Goal: Transaction & Acquisition: Purchase product/service

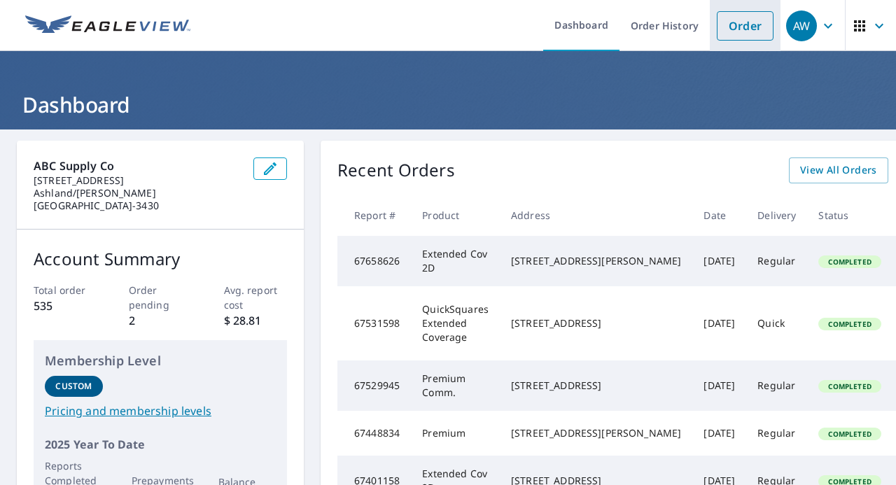
click at [727, 33] on link "Order" at bounding box center [745, 25] width 57 height 29
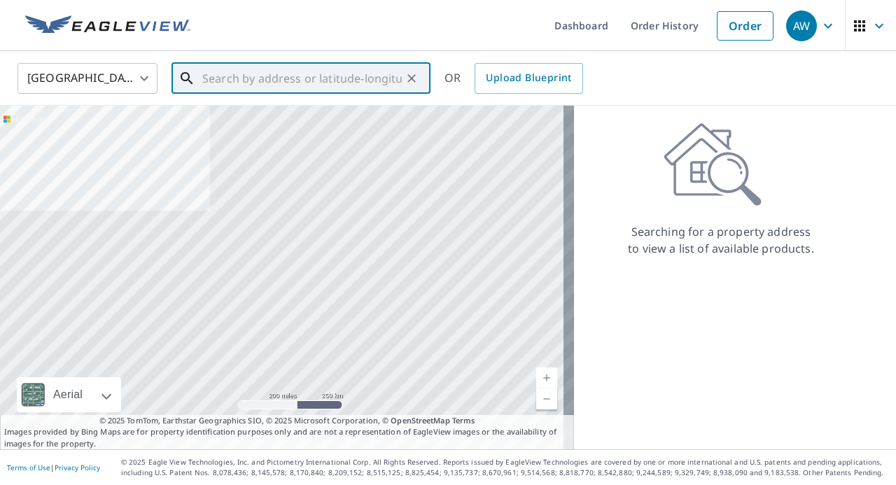
click at [295, 82] on input "text" at bounding box center [302, 78] width 200 height 39
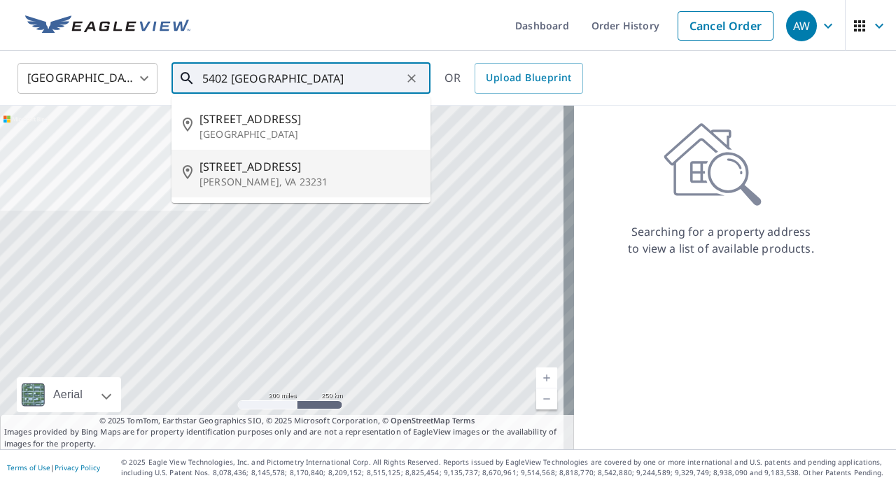
click at [271, 169] on span "[STREET_ADDRESS]" at bounding box center [310, 166] width 220 height 17
type input "[STREET_ADDRESS][PERSON_NAME]"
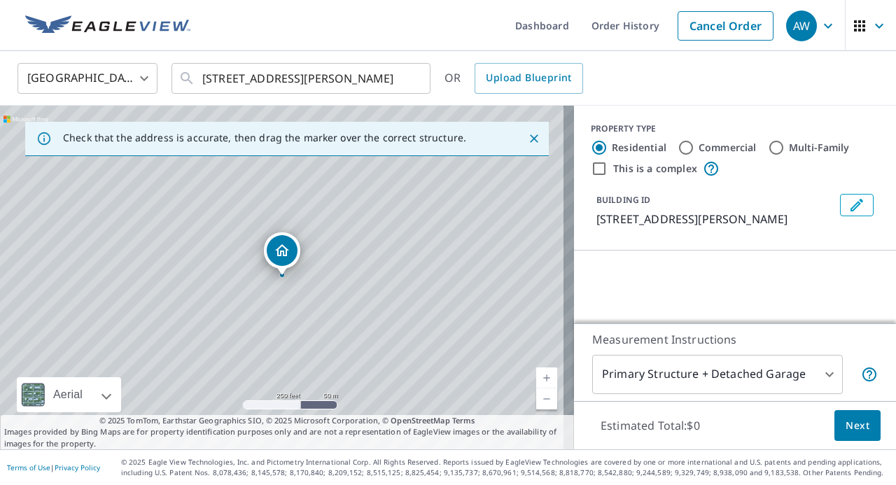
click at [271, 169] on div "[STREET_ADDRESS][PERSON_NAME]" at bounding box center [287, 278] width 574 height 344
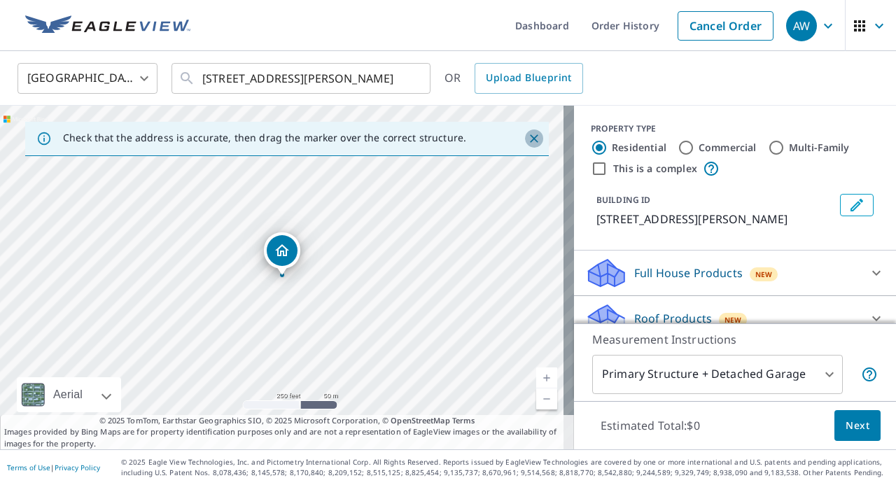
click at [530, 139] on icon "Close" at bounding box center [534, 138] width 8 height 8
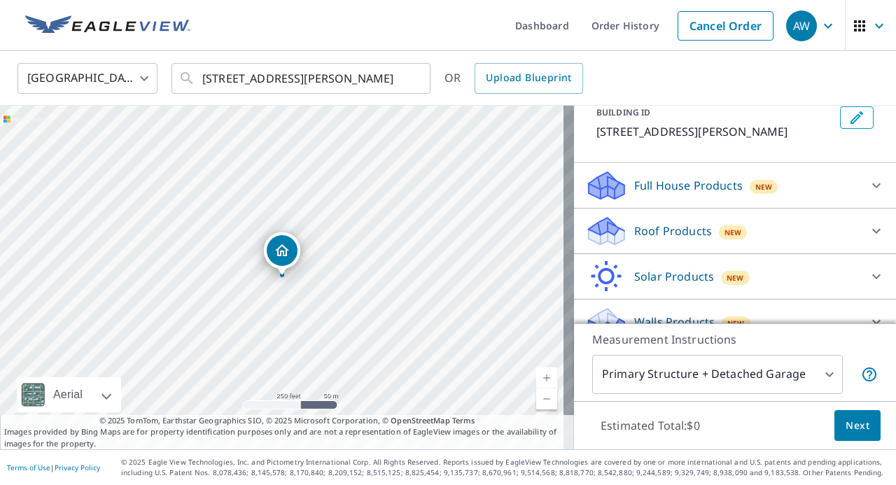
scroll to position [88, 0]
click at [868, 226] on icon at bounding box center [876, 230] width 17 height 17
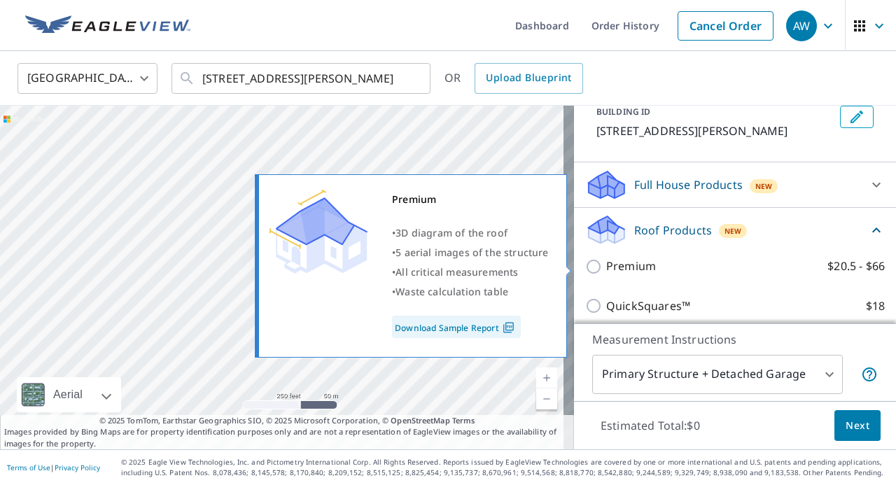
click at [585, 267] on input "Premium $20.5 - $66" at bounding box center [595, 266] width 21 height 17
checkbox input "true"
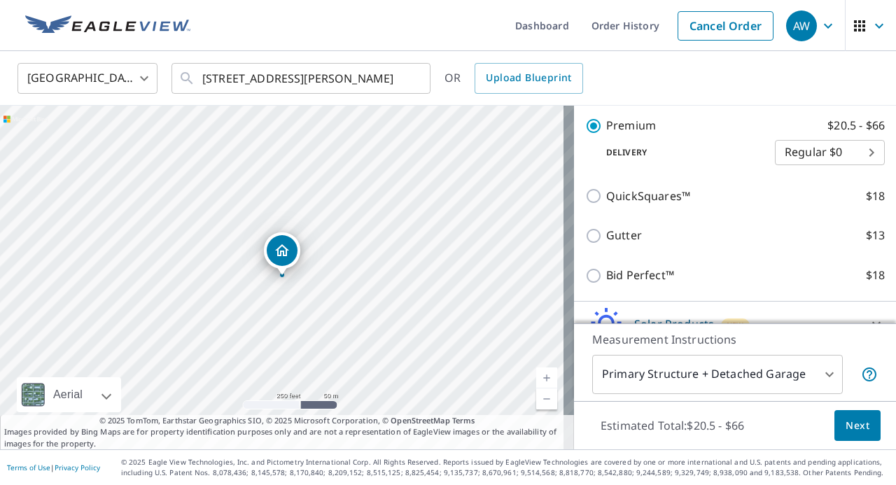
scroll to position [319, 0]
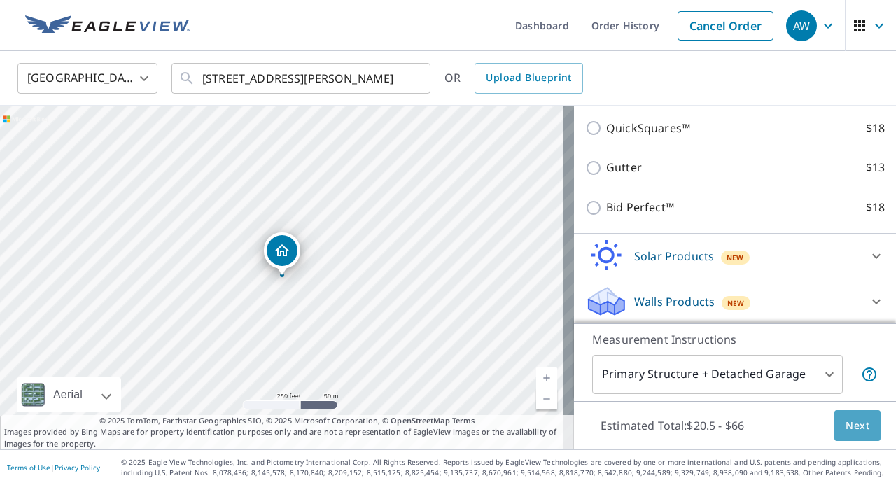
click at [851, 426] on span "Next" at bounding box center [858, 426] width 24 height 18
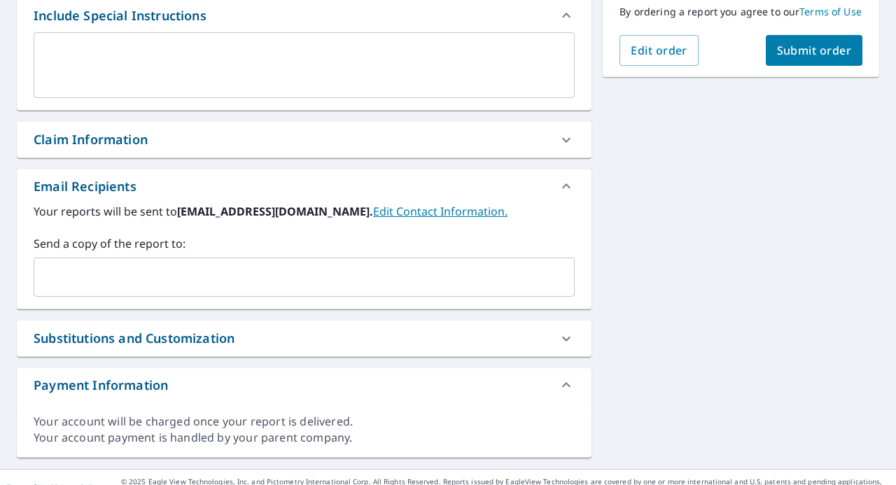
scroll to position [404, 0]
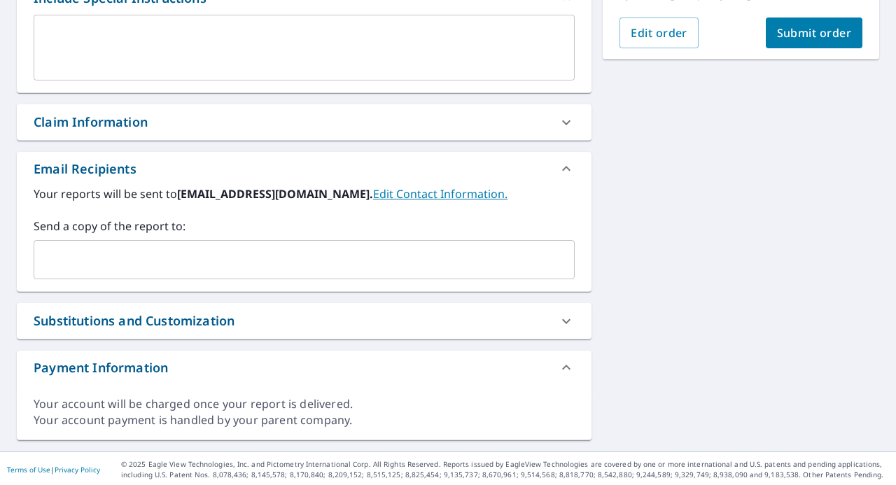
click at [189, 250] on input "text" at bounding box center [294, 259] width 508 height 27
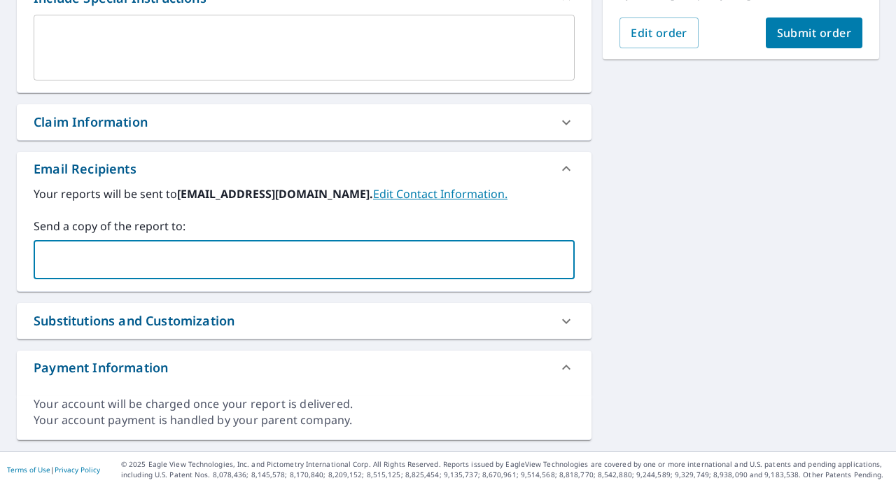
type input "[PERSON_NAME][EMAIL_ADDRESS][DOMAIN_NAME]"
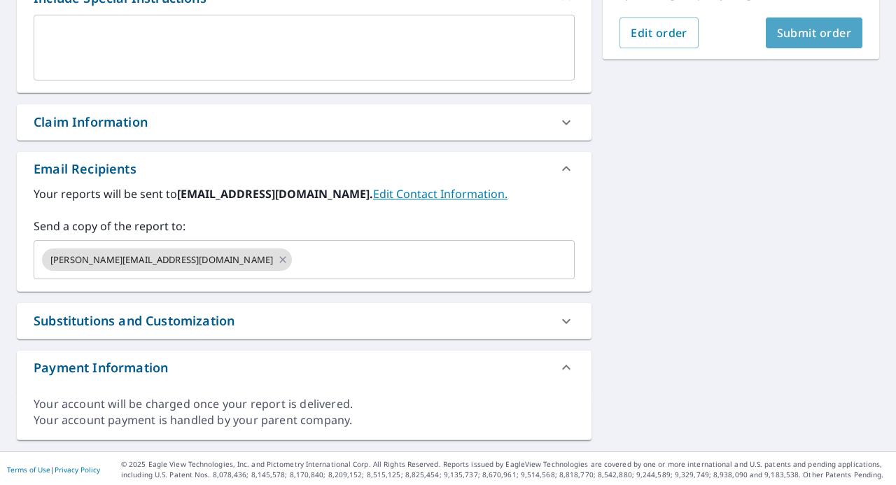
click at [813, 41] on span "Submit order" at bounding box center [814, 32] width 75 height 15
checkbox input "true"
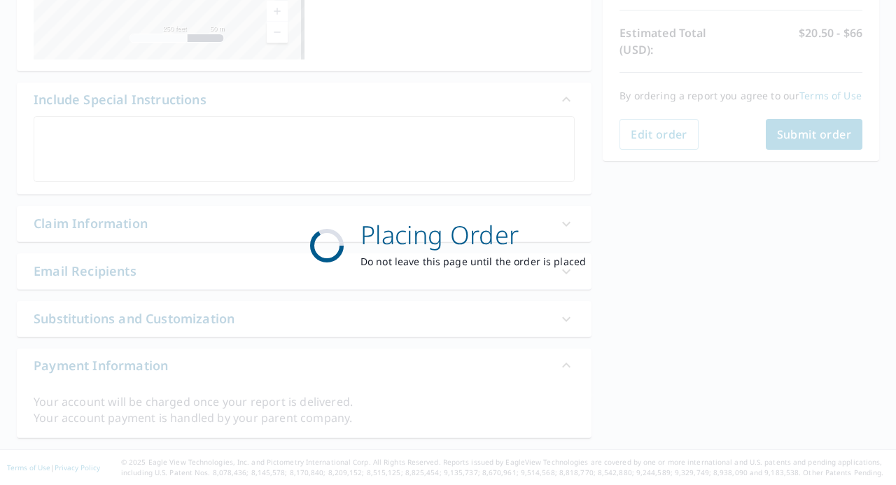
scroll to position [300, 0]
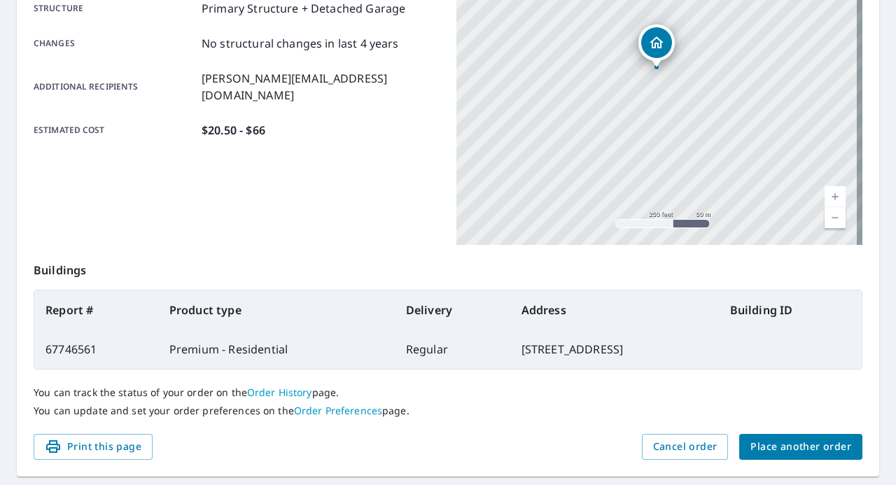
click at [825, 192] on link "Current Level 17, Zoom In" at bounding box center [835, 196] width 21 height 21
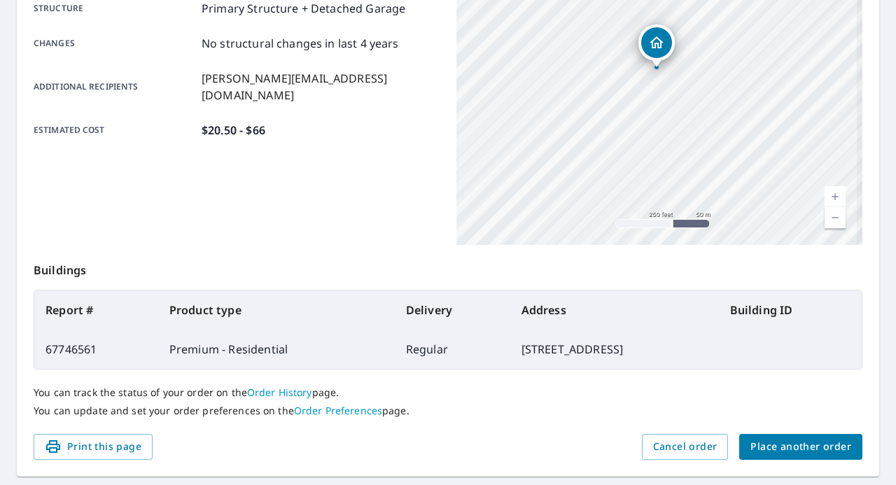
click at [825, 192] on link "Current Level 17, Zoom In" at bounding box center [835, 196] width 21 height 21
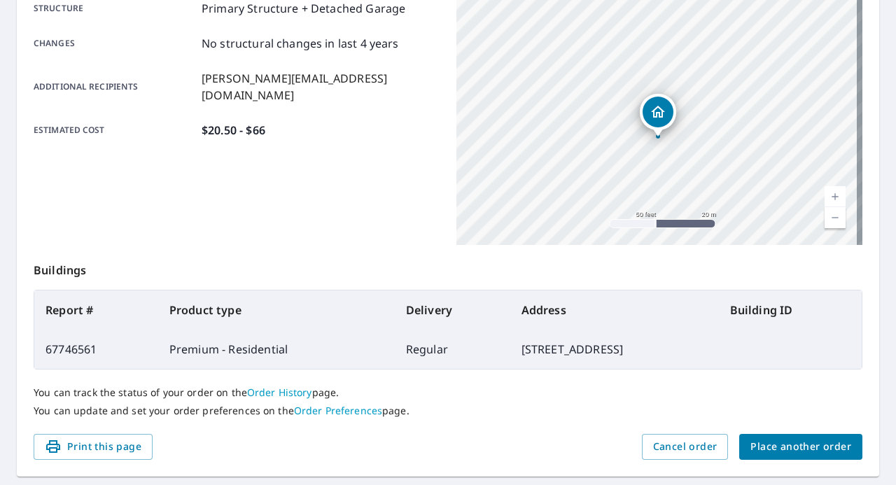
drag, startPoint x: 771, startPoint y: 106, endPoint x: 773, endPoint y: 176, distance: 69.3
click at [773, 176] on div "[STREET_ADDRESS][PERSON_NAME]" at bounding box center [659, 70] width 406 height 350
click at [830, 216] on link "Current Level 19, Zoom Out" at bounding box center [835, 217] width 21 height 21
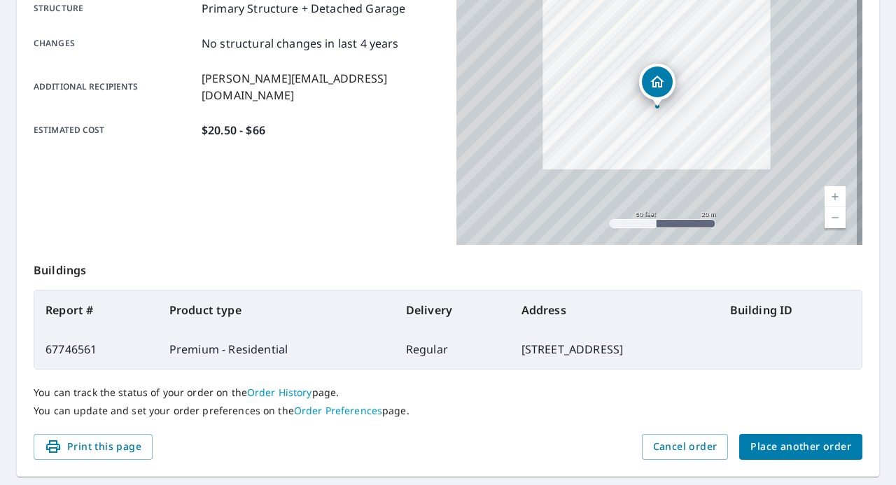
click at [830, 216] on link "Current Level 19, Zoom Out" at bounding box center [835, 217] width 21 height 21
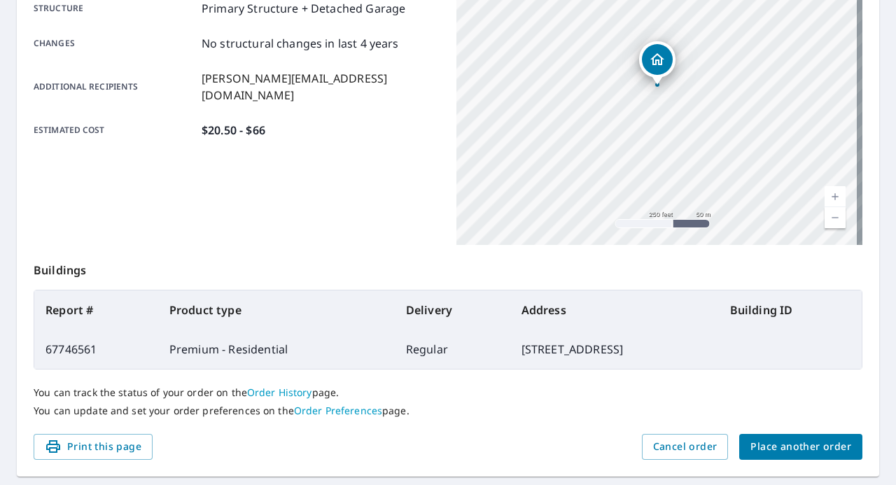
click at [830, 216] on link "Current Level 17, Zoom Out" at bounding box center [835, 217] width 21 height 21
click at [826, 218] on link "Current Level 16, Zoom Out" at bounding box center [835, 217] width 21 height 21
drag, startPoint x: 615, startPoint y: 106, endPoint x: 715, endPoint y: 151, distance: 109.7
click at [715, 151] on div "[STREET_ADDRESS][PERSON_NAME]" at bounding box center [659, 70] width 406 height 350
drag, startPoint x: 594, startPoint y: 77, endPoint x: 676, endPoint y: 122, distance: 94.0
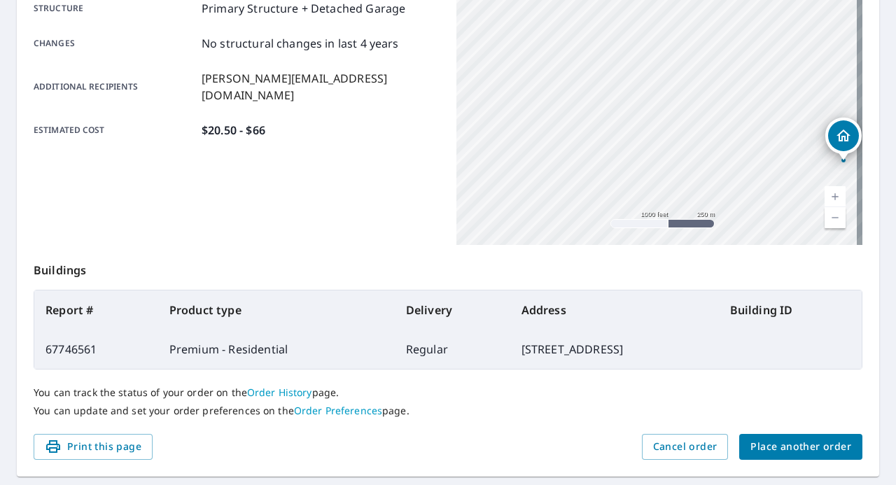
click at [676, 122] on div "[STREET_ADDRESS][PERSON_NAME]" at bounding box center [659, 70] width 406 height 350
click at [826, 193] on link "Current Level 15, Zoom In" at bounding box center [835, 196] width 21 height 21
click at [826, 193] on link "Current Level 15.561115758766789, Zoom In" at bounding box center [835, 196] width 21 height 21
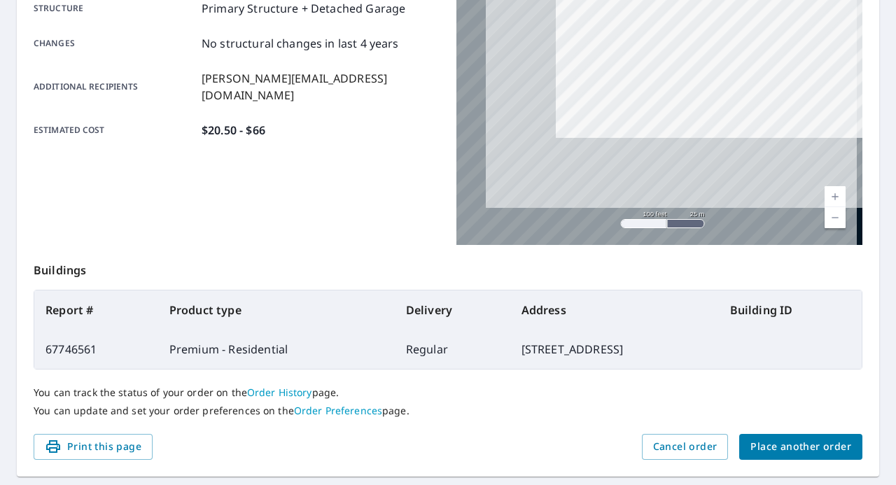
drag, startPoint x: 575, startPoint y: 197, endPoint x: 716, endPoint y: 29, distance: 218.6
click at [716, 29] on div "[STREET_ADDRESS][PERSON_NAME]" at bounding box center [659, 70] width 406 height 350
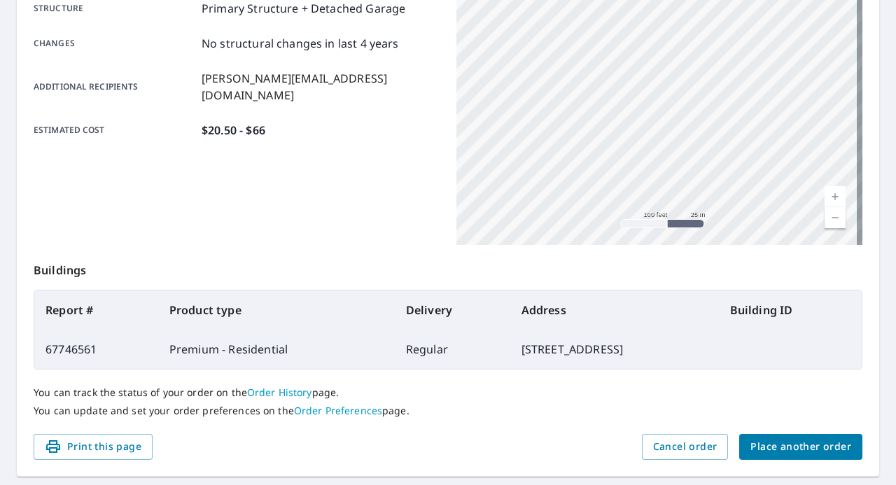
drag, startPoint x: 549, startPoint y: 120, endPoint x: 710, endPoint y: 78, distance: 166.4
click at [710, 78] on div "[STREET_ADDRESS][PERSON_NAME]" at bounding box center [659, 70] width 406 height 350
click at [830, 214] on link "Current Level 18, Zoom Out" at bounding box center [835, 217] width 21 height 21
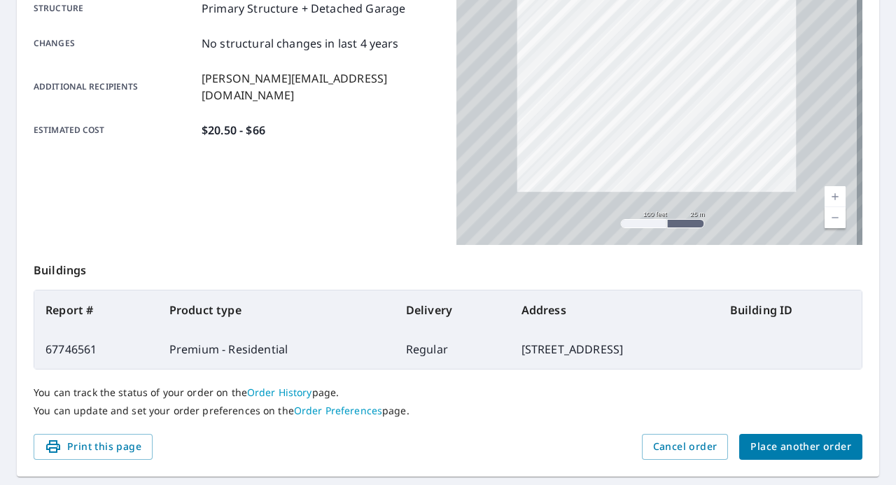
click at [830, 214] on link "Current Level 18, Zoom Out" at bounding box center [835, 217] width 21 height 21
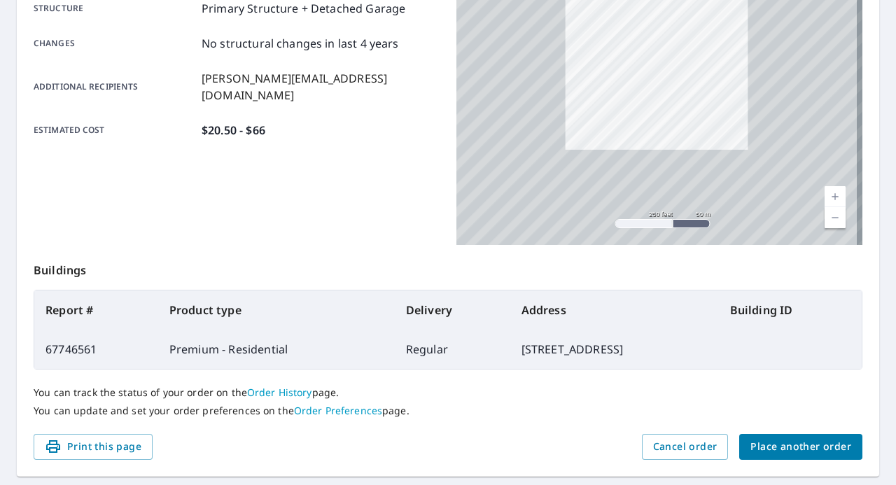
click at [830, 214] on link "Current Level 17, Zoom Out" at bounding box center [835, 217] width 21 height 21
